Goal: Task Accomplishment & Management: Use online tool/utility

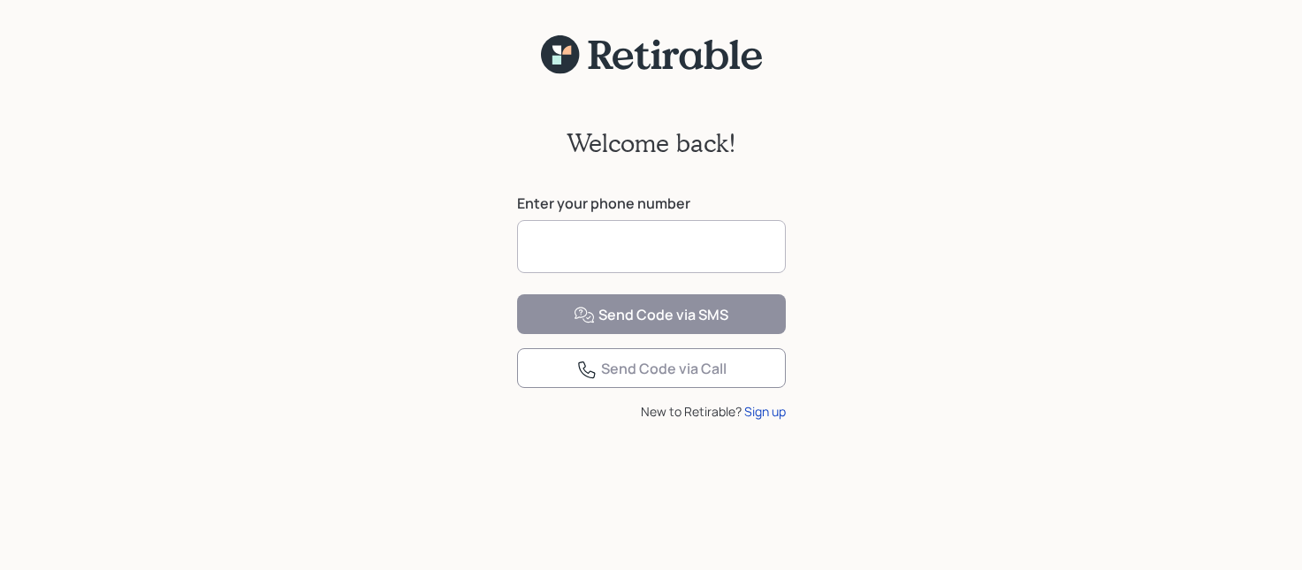
click at [653, 252] on input at bounding box center [651, 246] width 269 height 53
type input "**********"
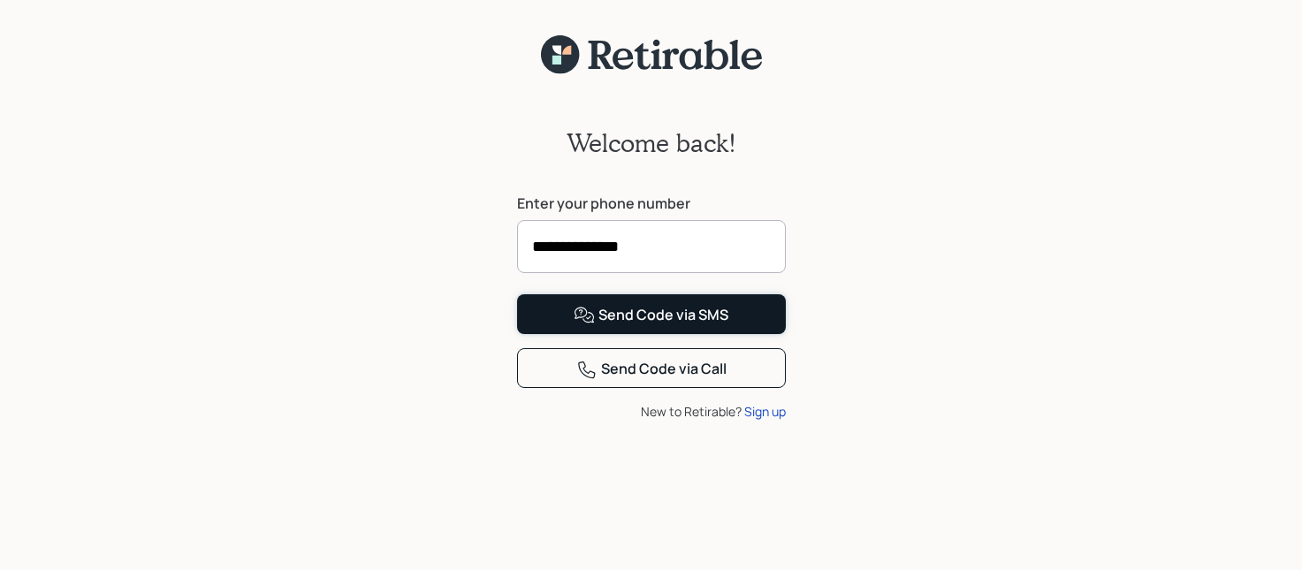
click at [647, 326] on div "Send Code via SMS" at bounding box center [651, 315] width 155 height 21
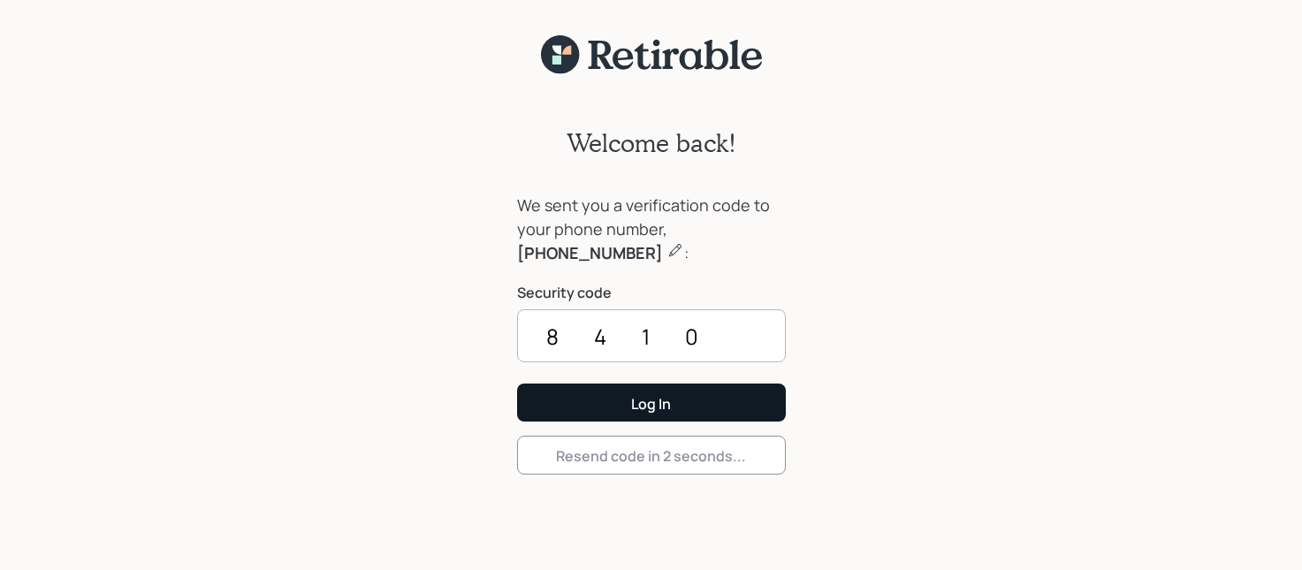
type input "8410"
click at [670, 407] on div "Log In" at bounding box center [651, 403] width 40 height 19
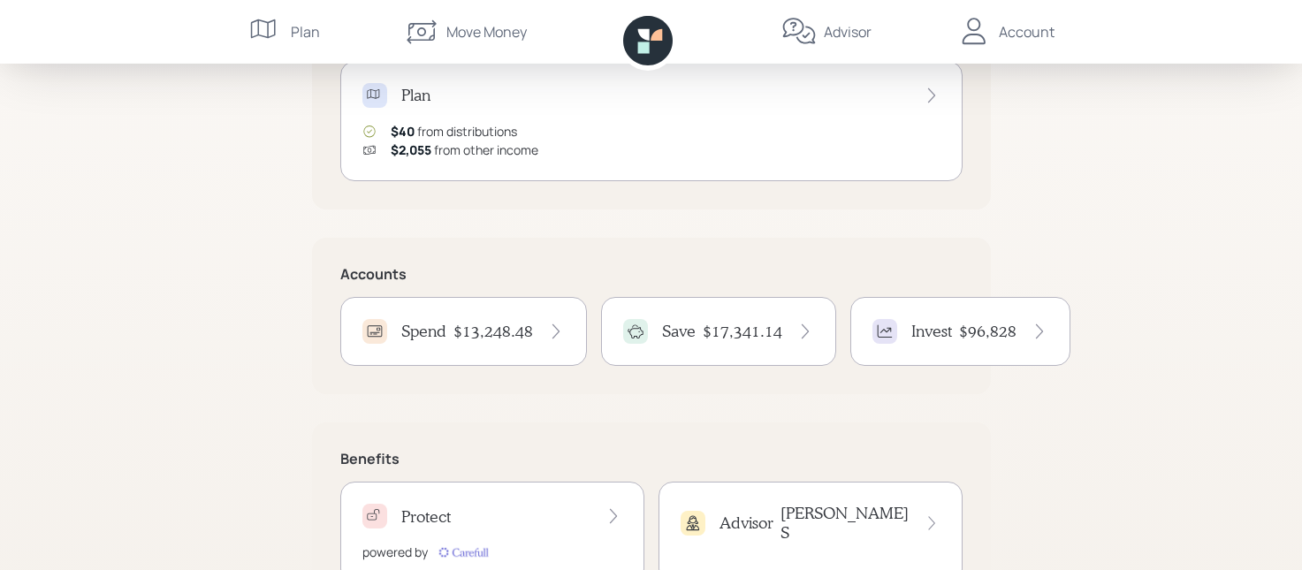
scroll to position [270, 0]
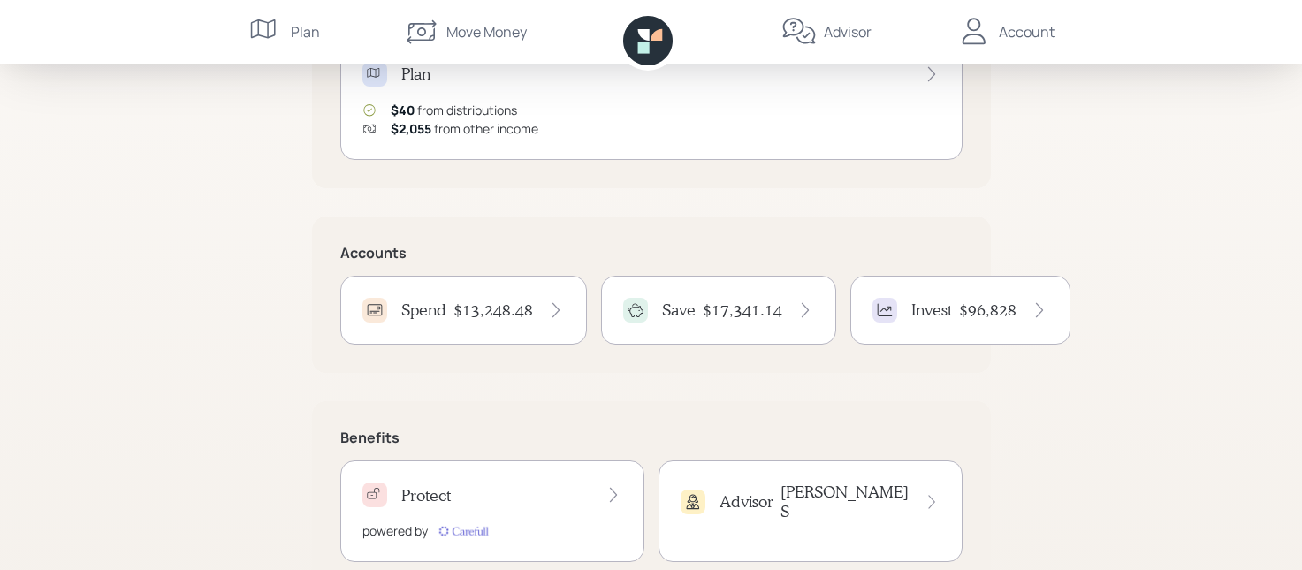
click at [721, 309] on h4 "$17,341.14" at bounding box center [743, 310] width 80 height 19
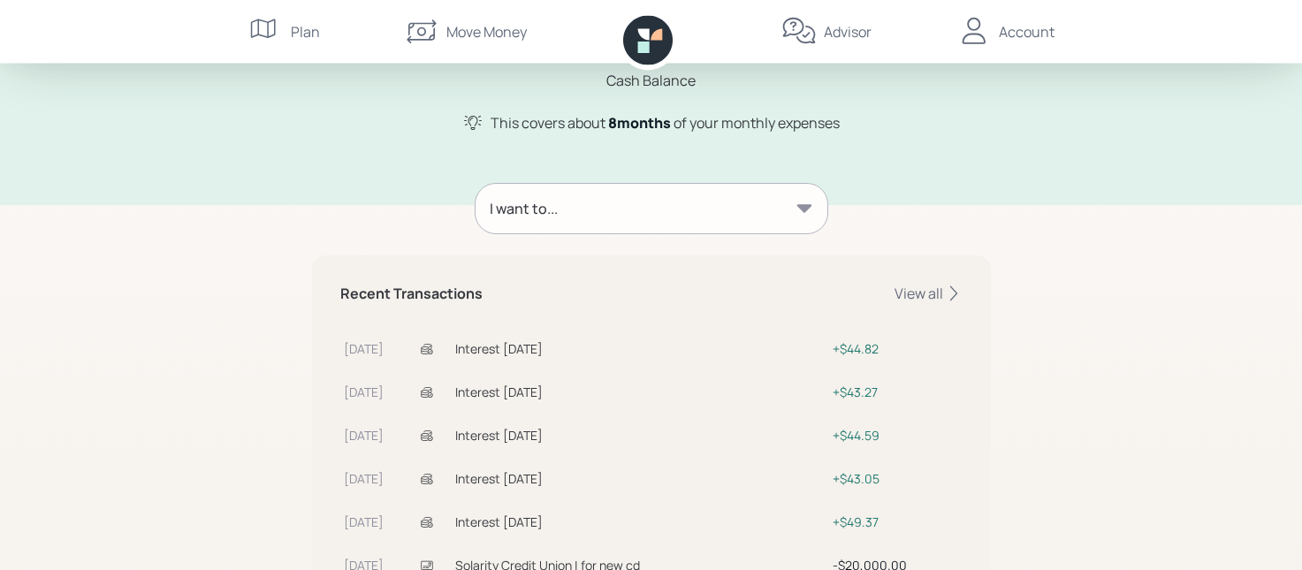
scroll to position [180, 0]
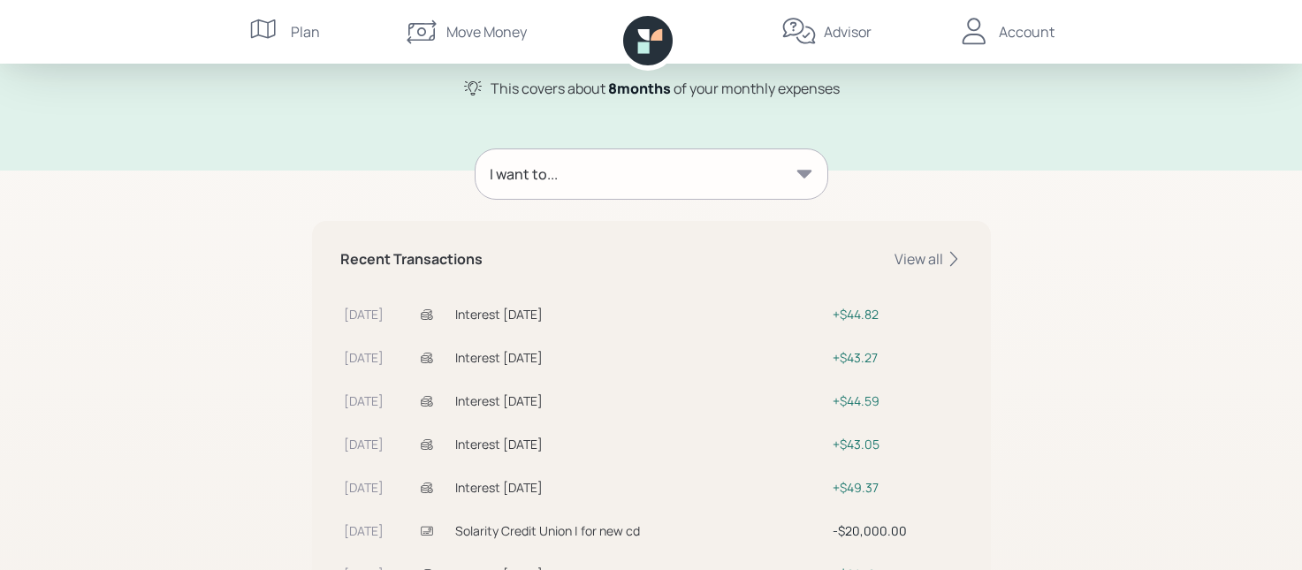
click at [801, 171] on icon at bounding box center [803, 174] width 15 height 8
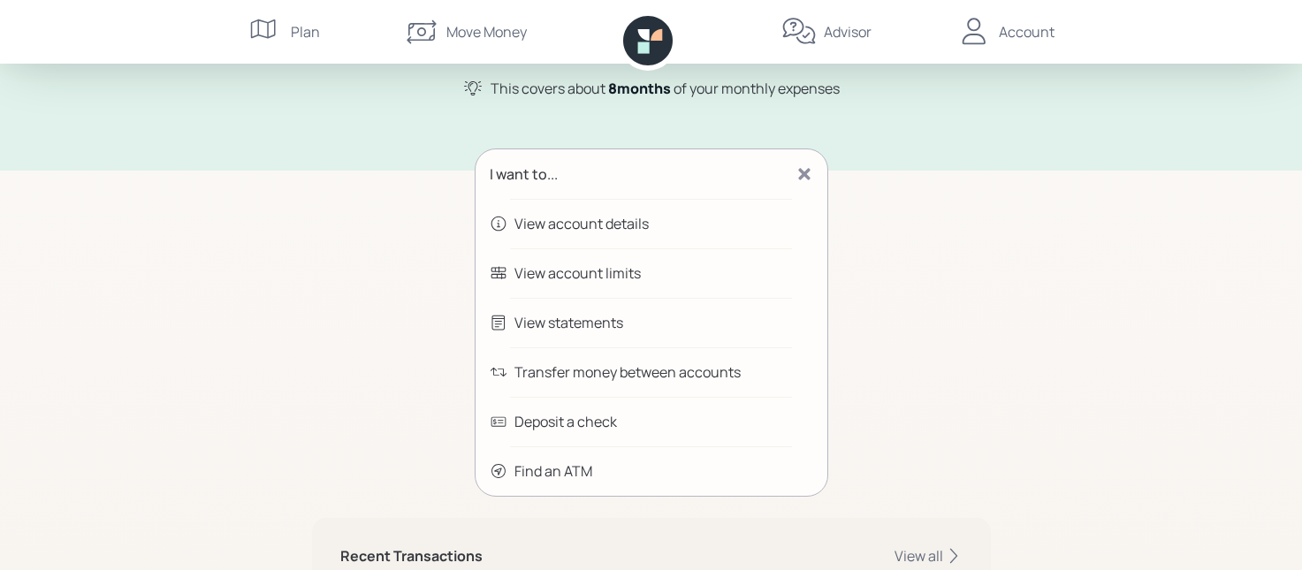
click at [628, 369] on div "Transfer money between accounts" at bounding box center [627, 372] width 226 height 21
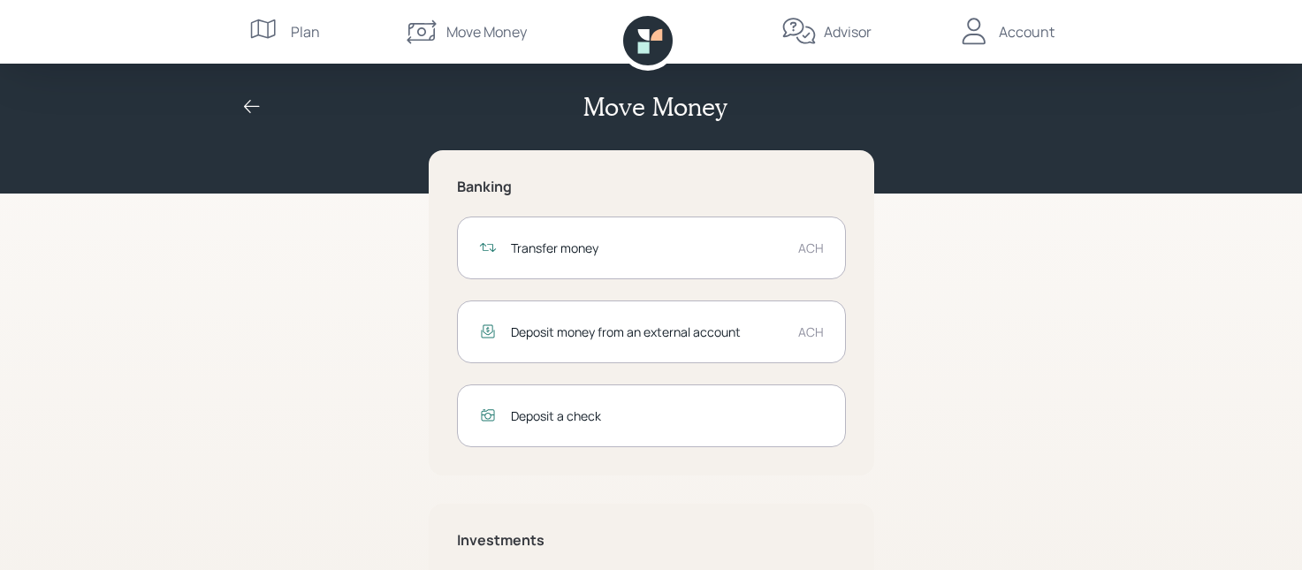
click at [558, 240] on div "Transfer money" at bounding box center [647, 248] width 273 height 19
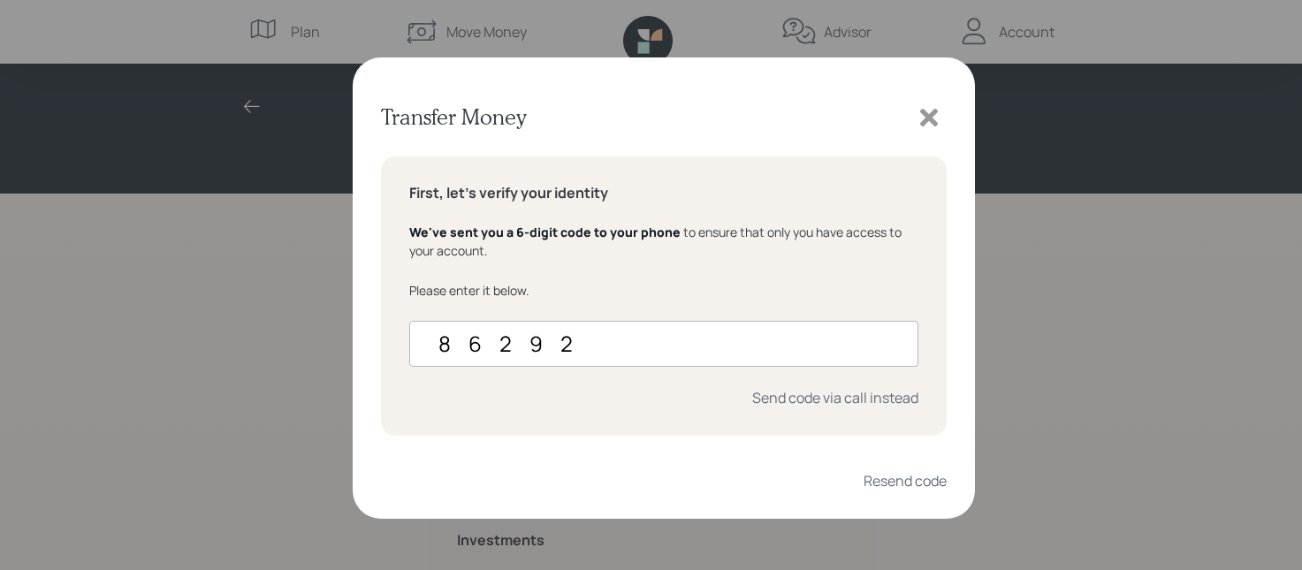
type input "862927"
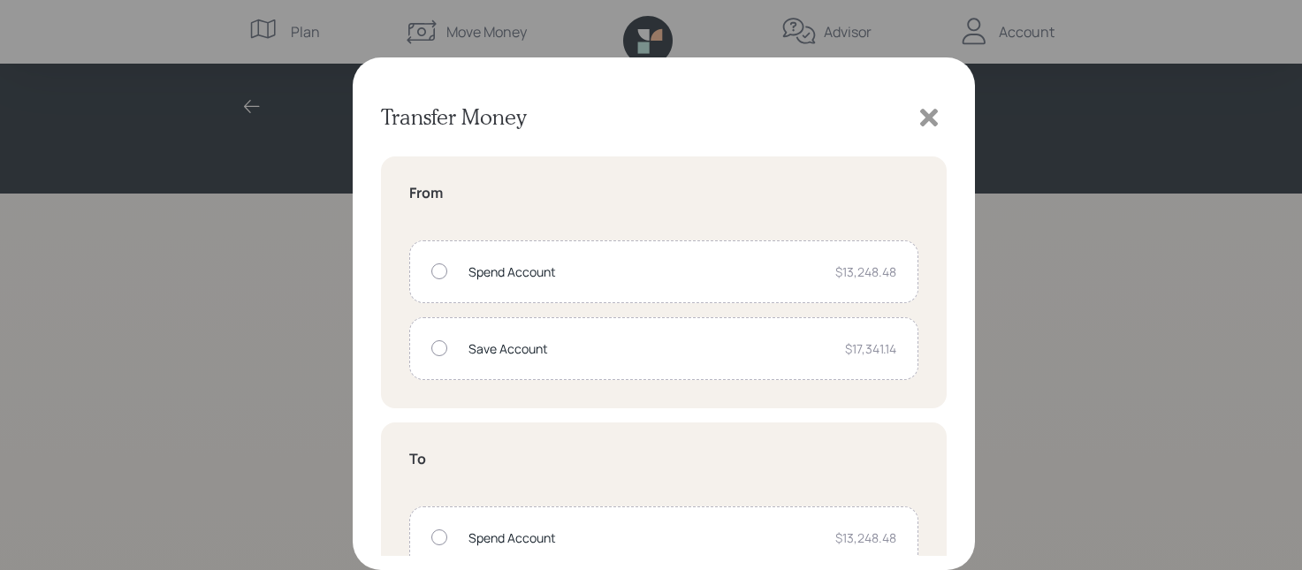
click at [438, 270] on div at bounding box center [439, 271] width 16 height 16
radio input "true"
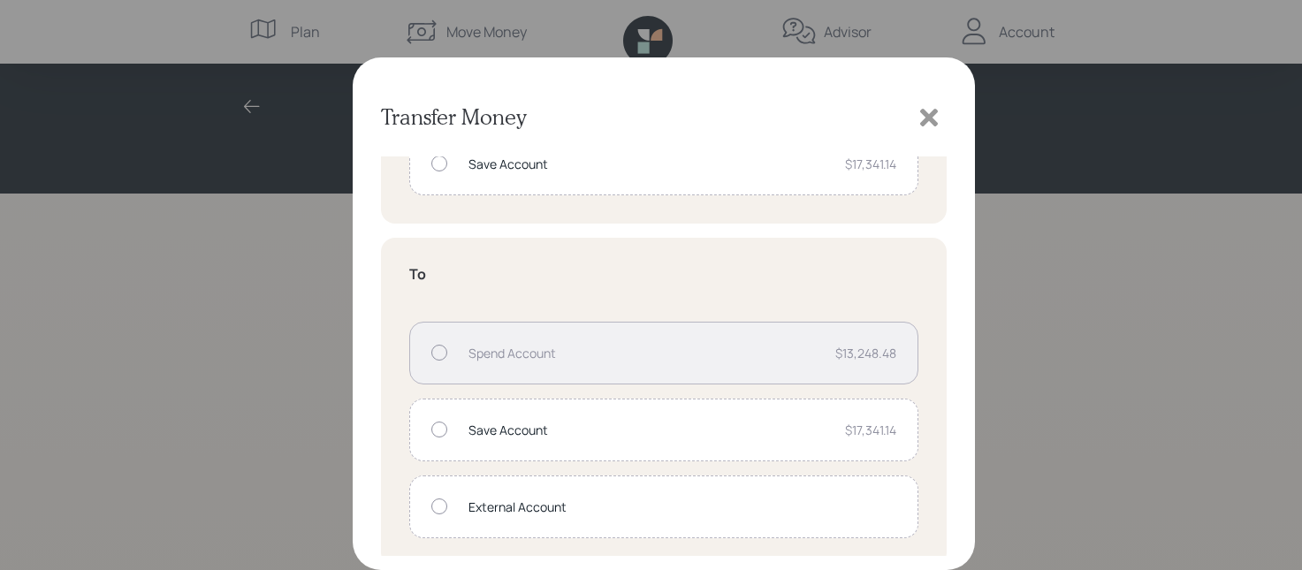
scroll to position [194, 0]
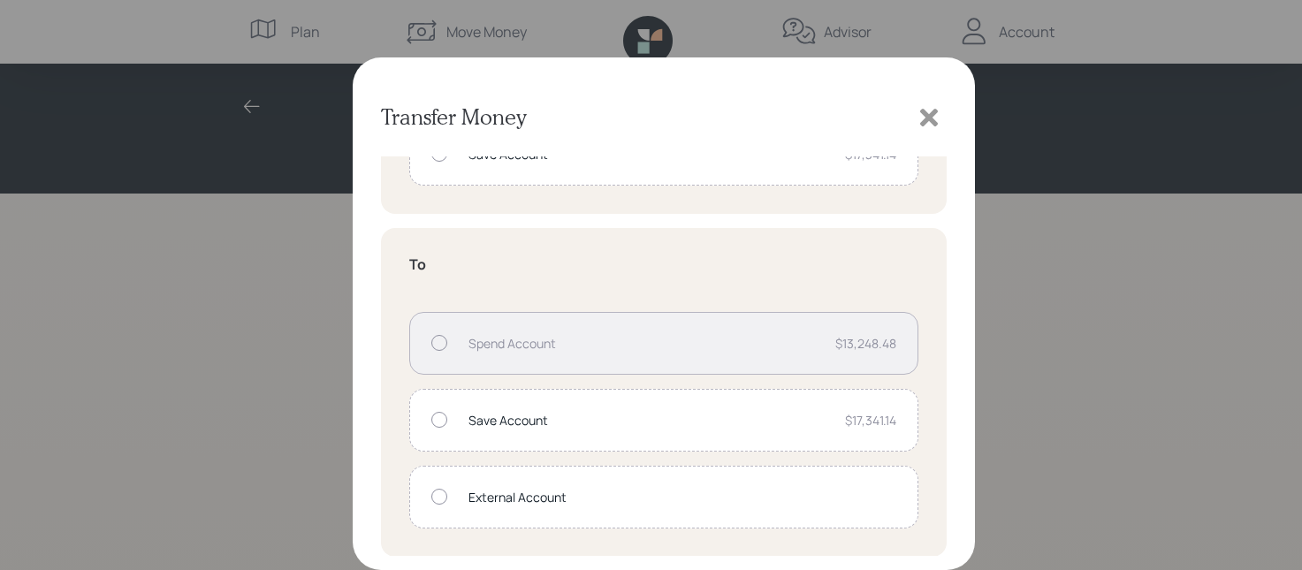
click at [439, 493] on div at bounding box center [439, 497] width 16 height 16
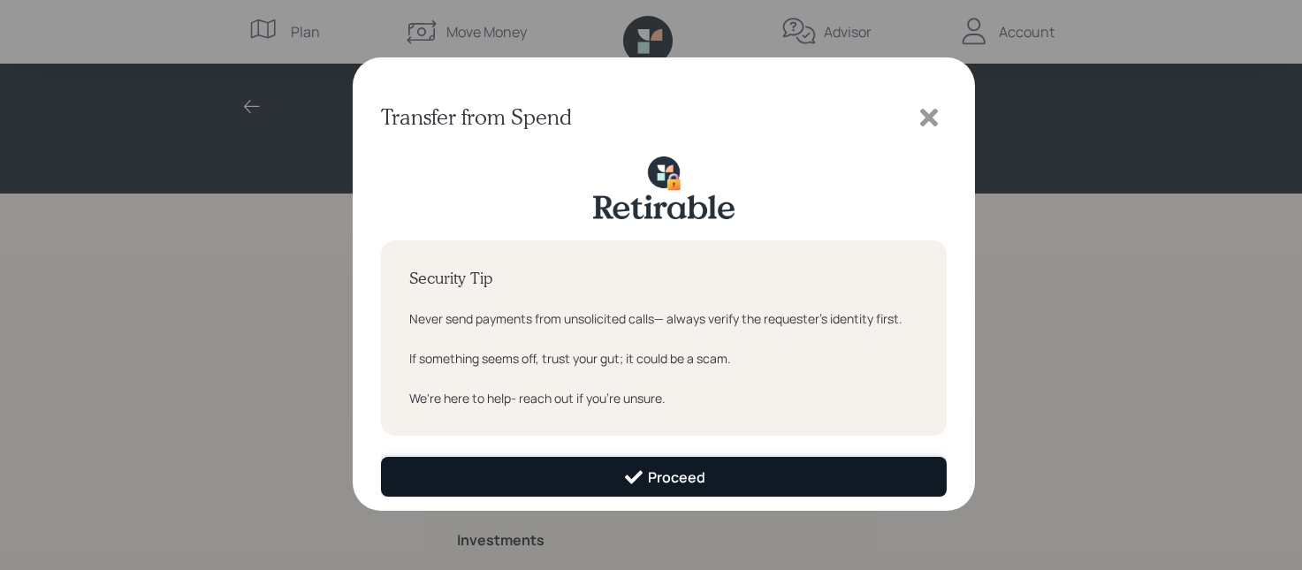
click at [576, 471] on button "Proceed" at bounding box center [664, 477] width 566 height 40
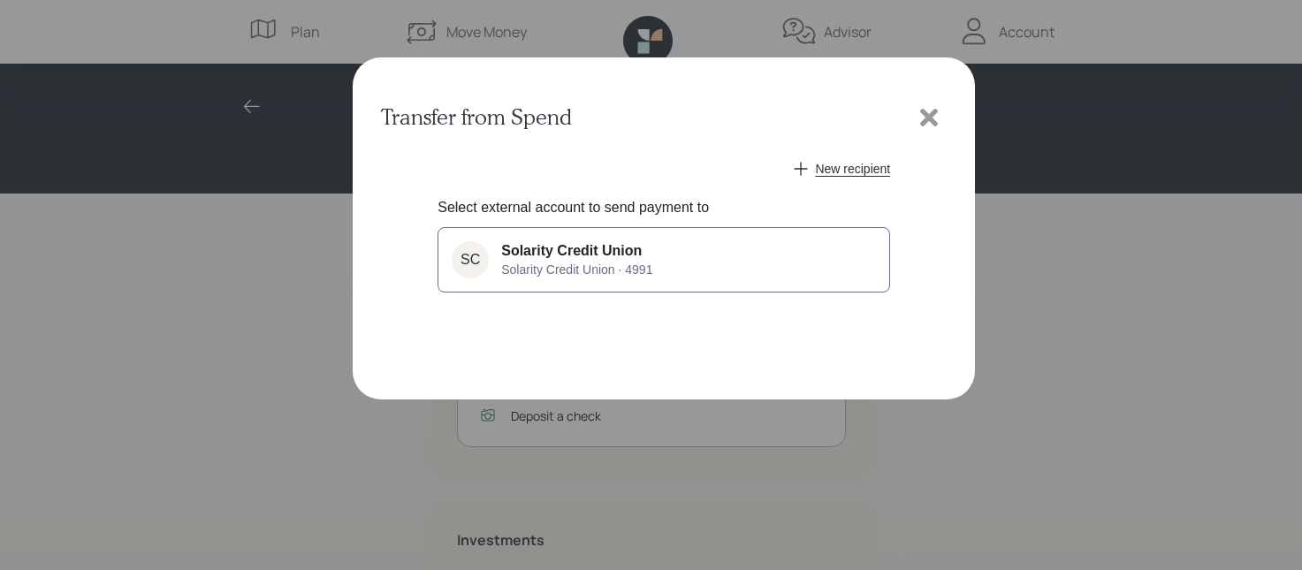
click at [793, 250] on button "SC Solarity Credit Union Solarity Credit Union · 4991" at bounding box center [664, 259] width 453 height 65
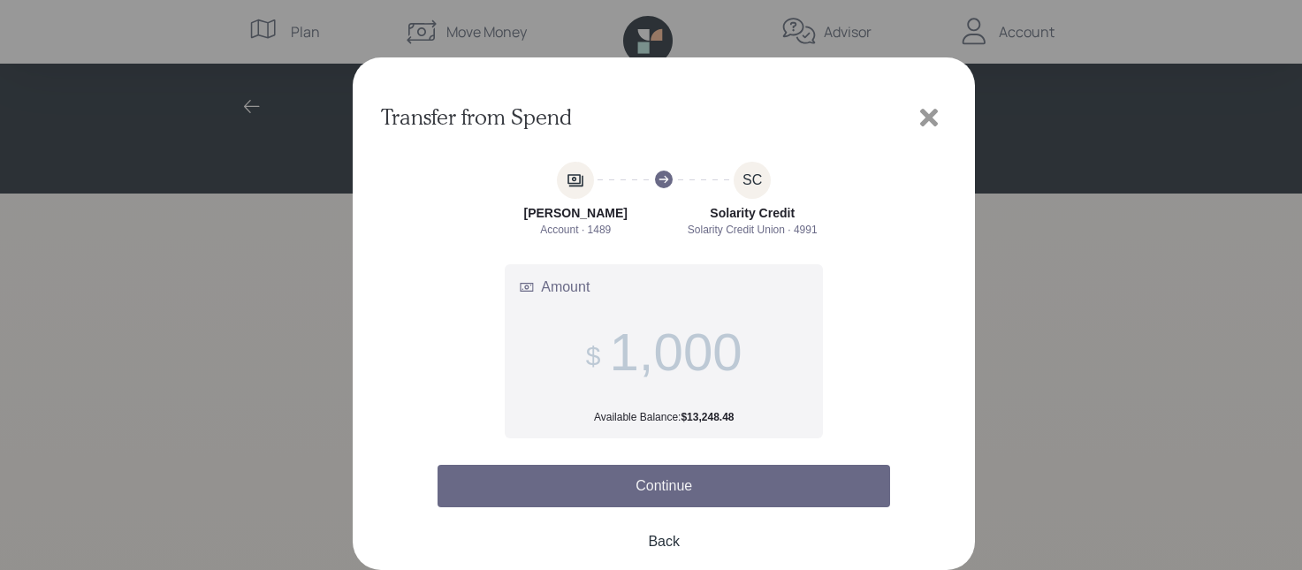
type input "1,000"
click at [672, 485] on button "Continue" at bounding box center [664, 486] width 453 height 42
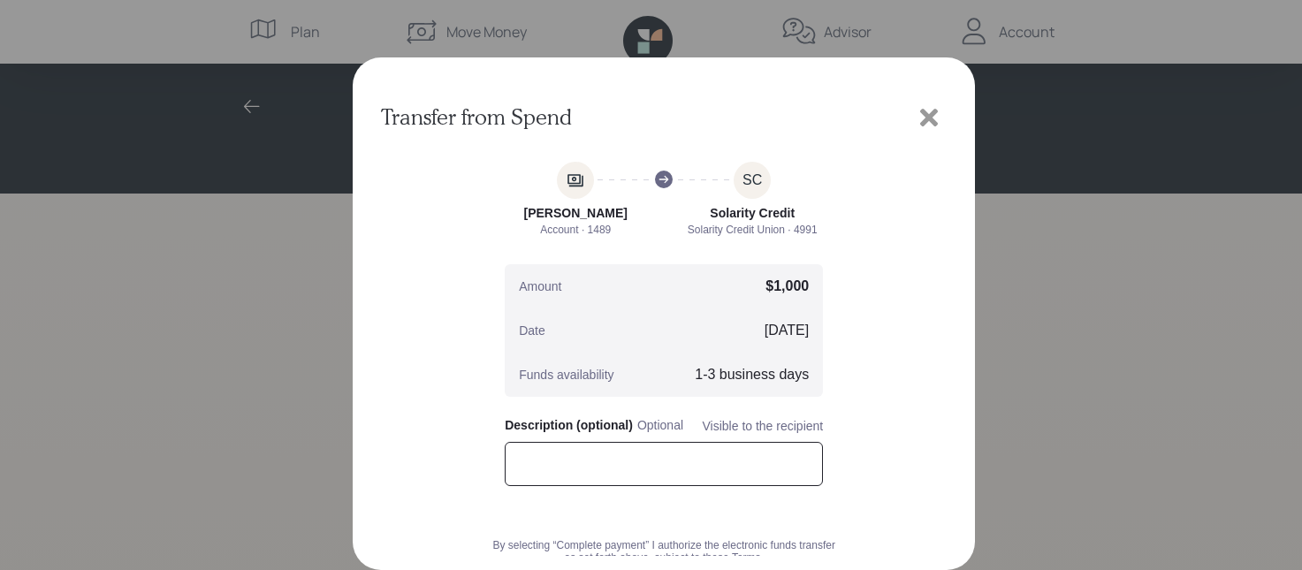
click at [596, 468] on input "text" at bounding box center [664, 464] width 318 height 44
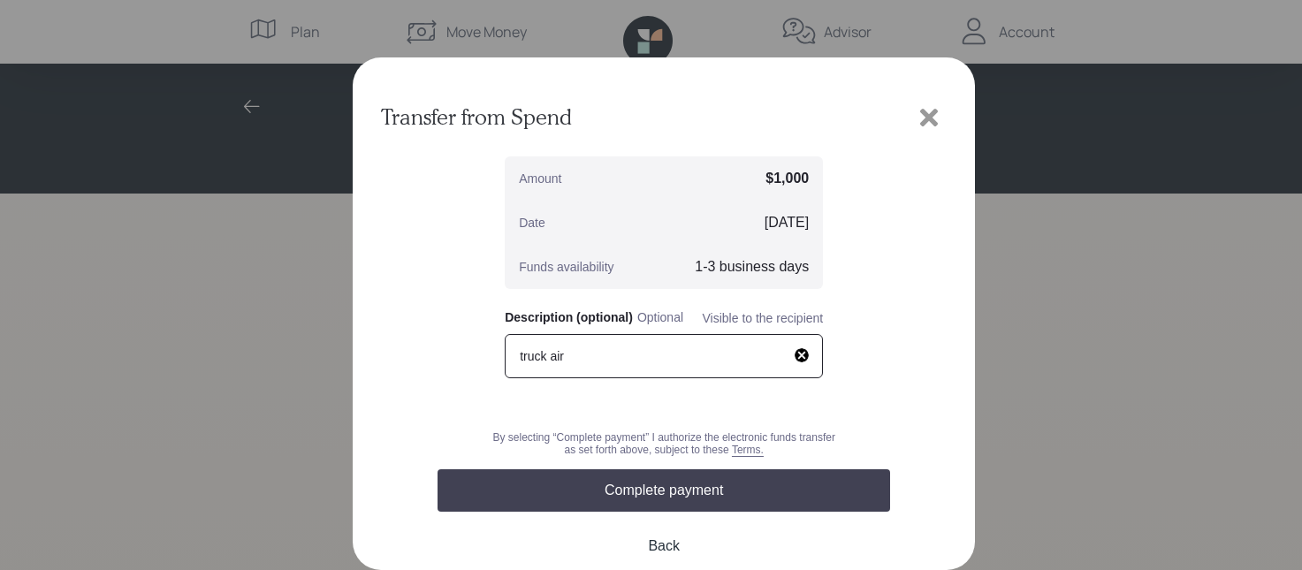
scroll to position [124, 0]
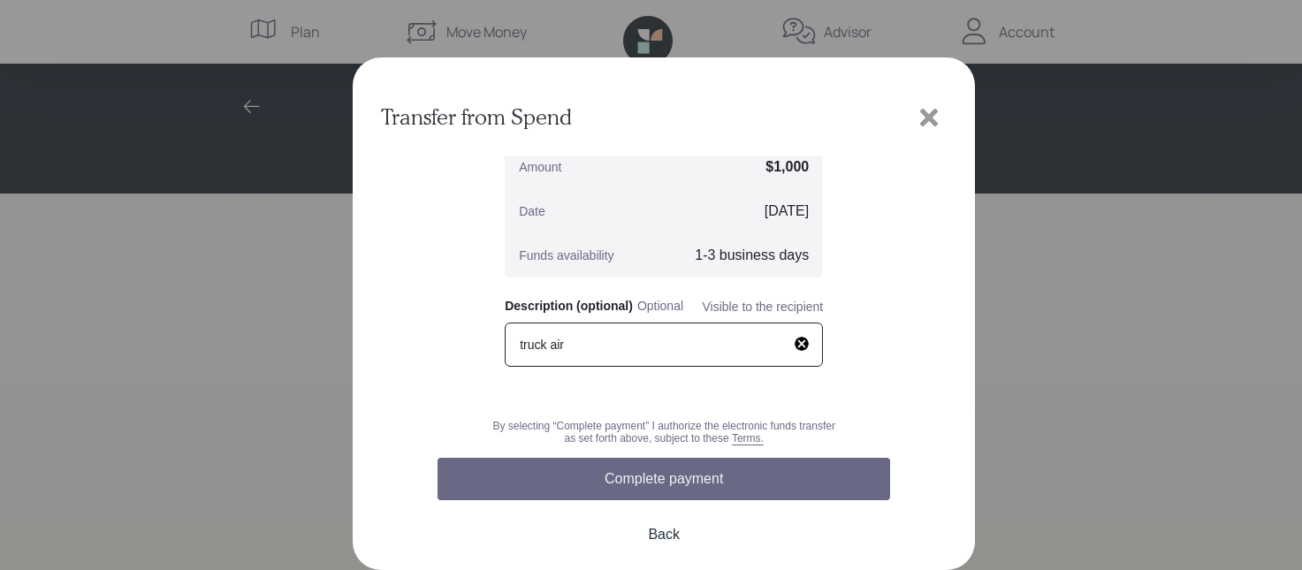
type input "truck air"
click at [619, 476] on button "Complete payment" at bounding box center [664, 479] width 453 height 42
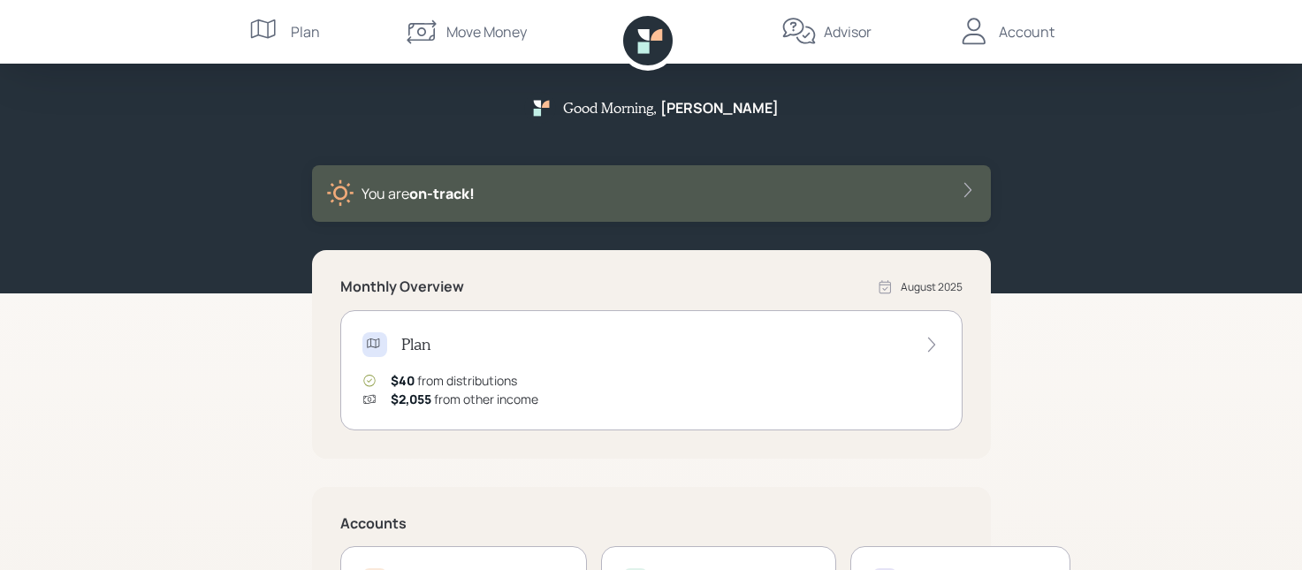
click at [1023, 29] on div "Account" at bounding box center [1027, 31] width 56 height 21
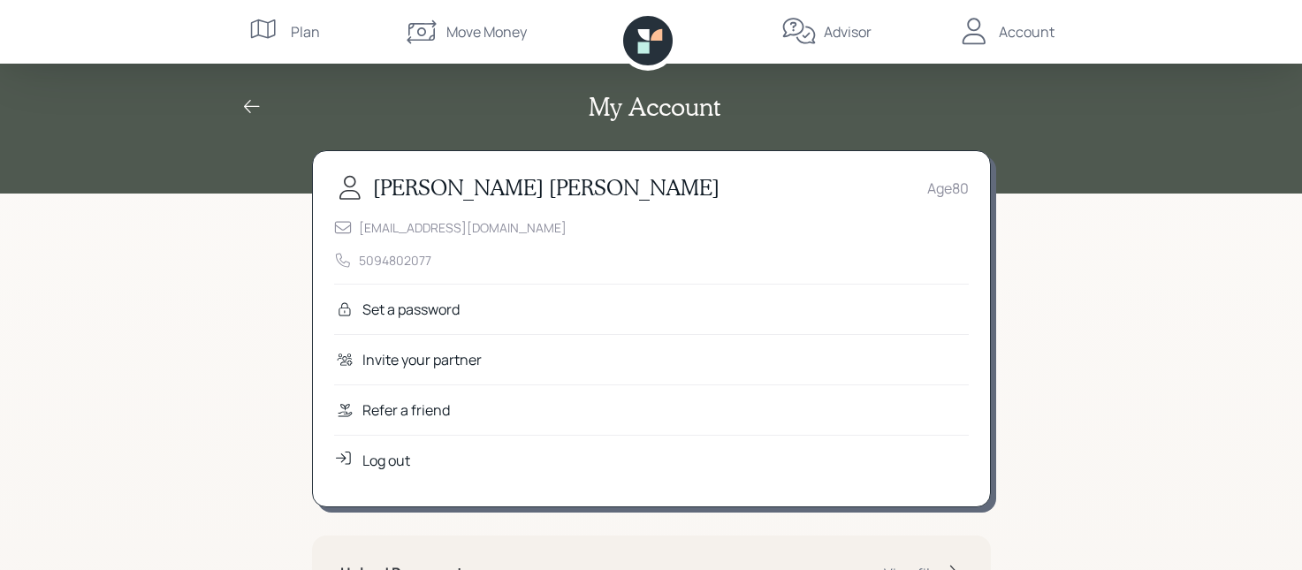
click at [418, 25] on icon at bounding box center [421, 31] width 35 height 35
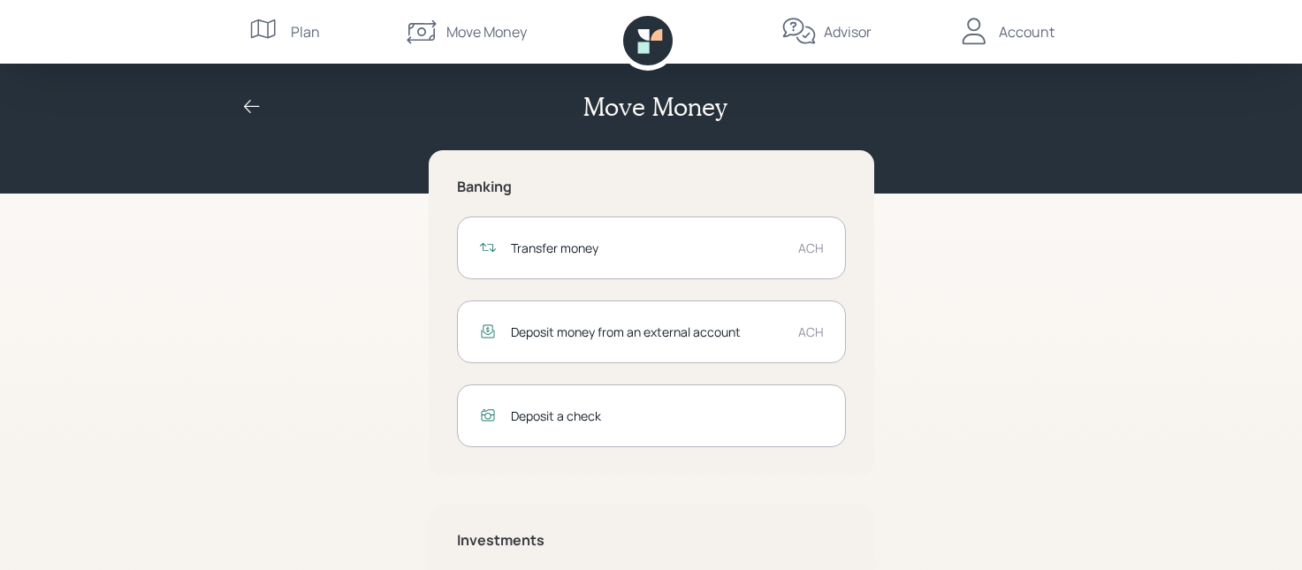
click at [258, 25] on icon at bounding box center [262, 28] width 25 height 19
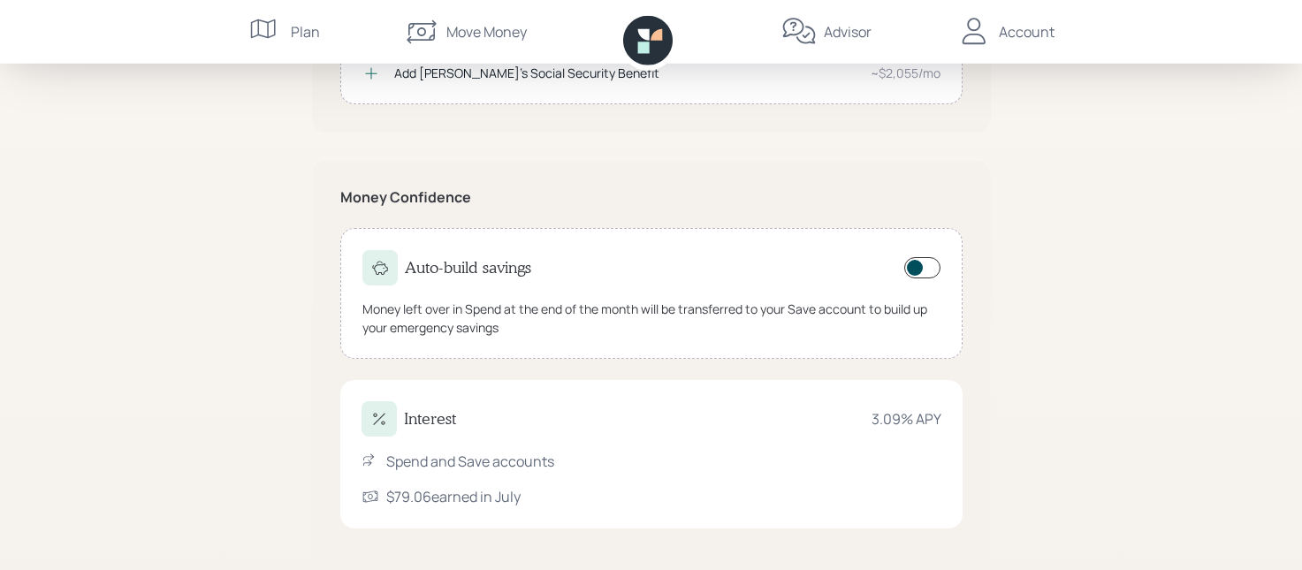
scroll to position [522, 0]
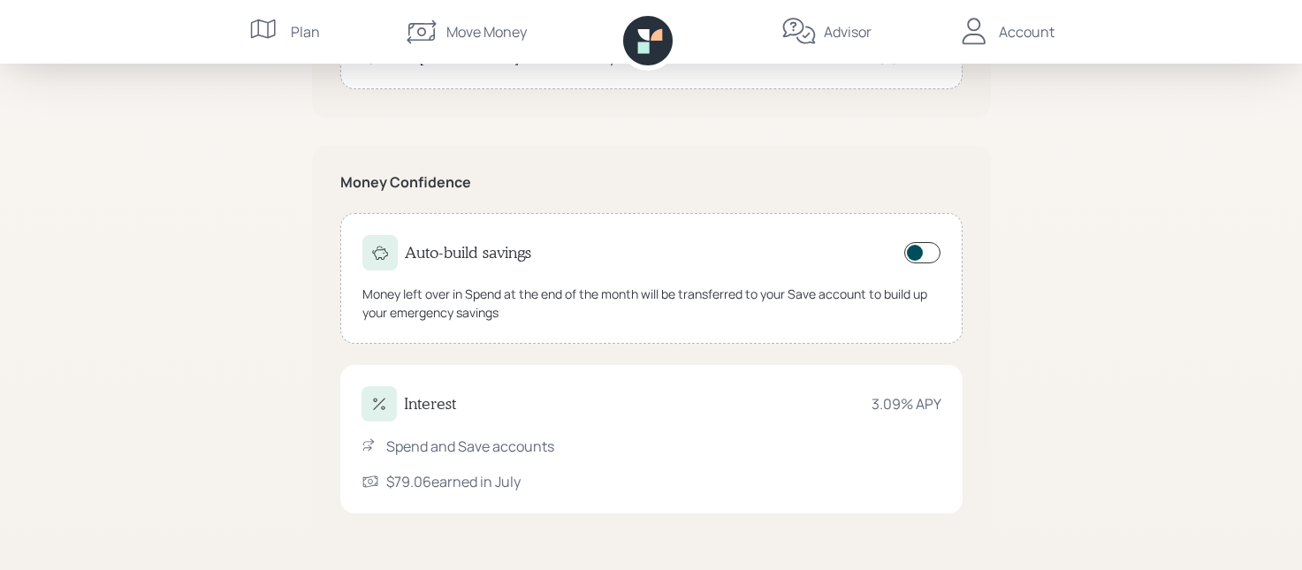
click at [1023, 29] on div "Account" at bounding box center [1027, 31] width 56 height 21
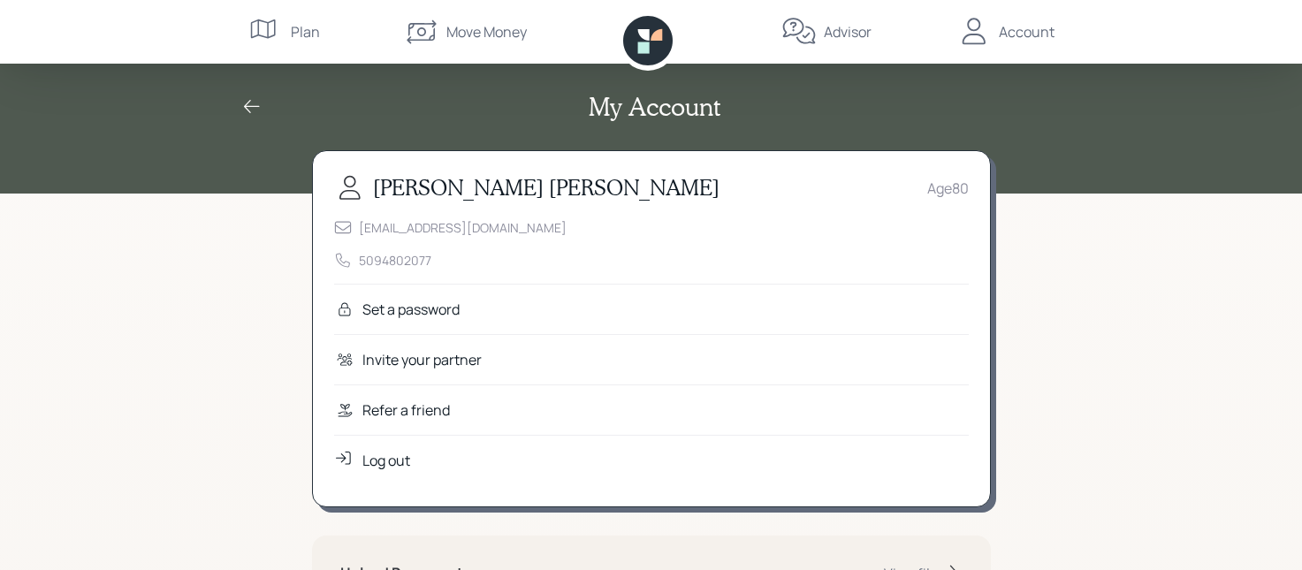
click at [386, 461] on div "Log out" at bounding box center [386, 460] width 48 height 21
